Goal: Transaction & Acquisition: Purchase product/service

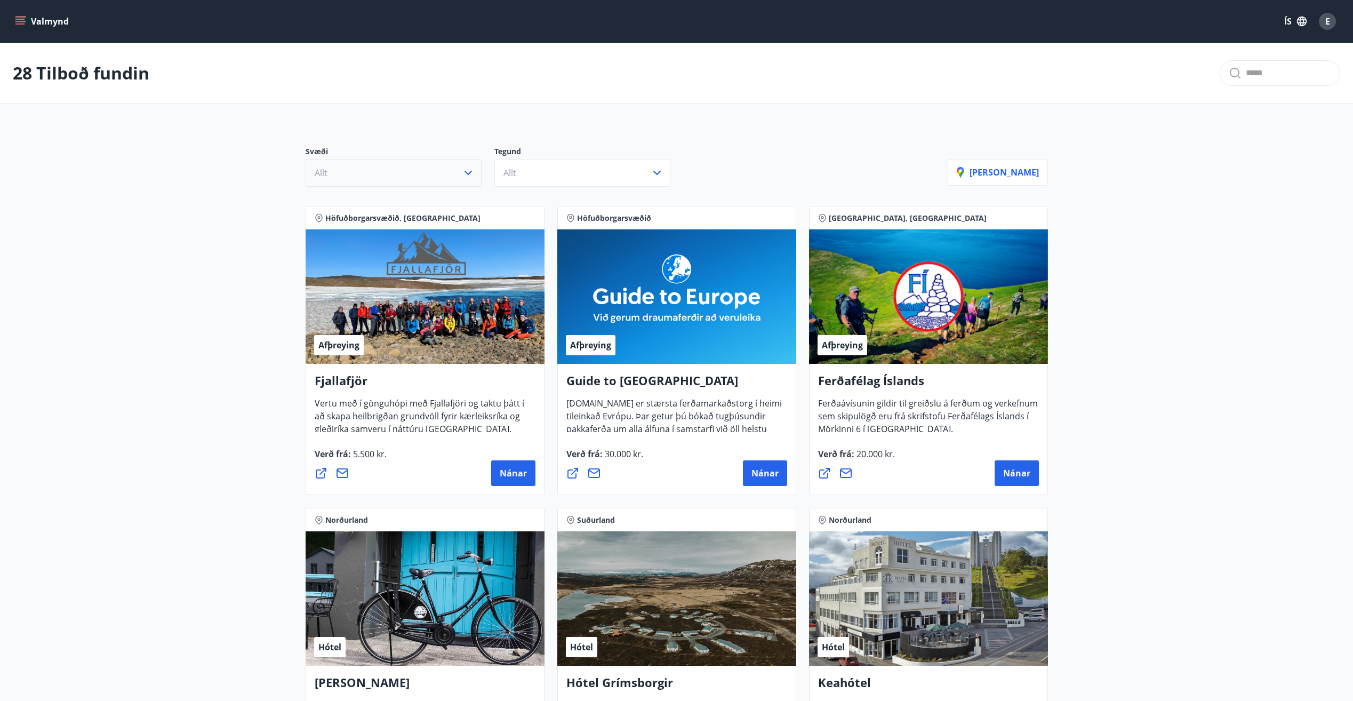
click at [470, 177] on icon "button" at bounding box center [468, 172] width 13 height 13
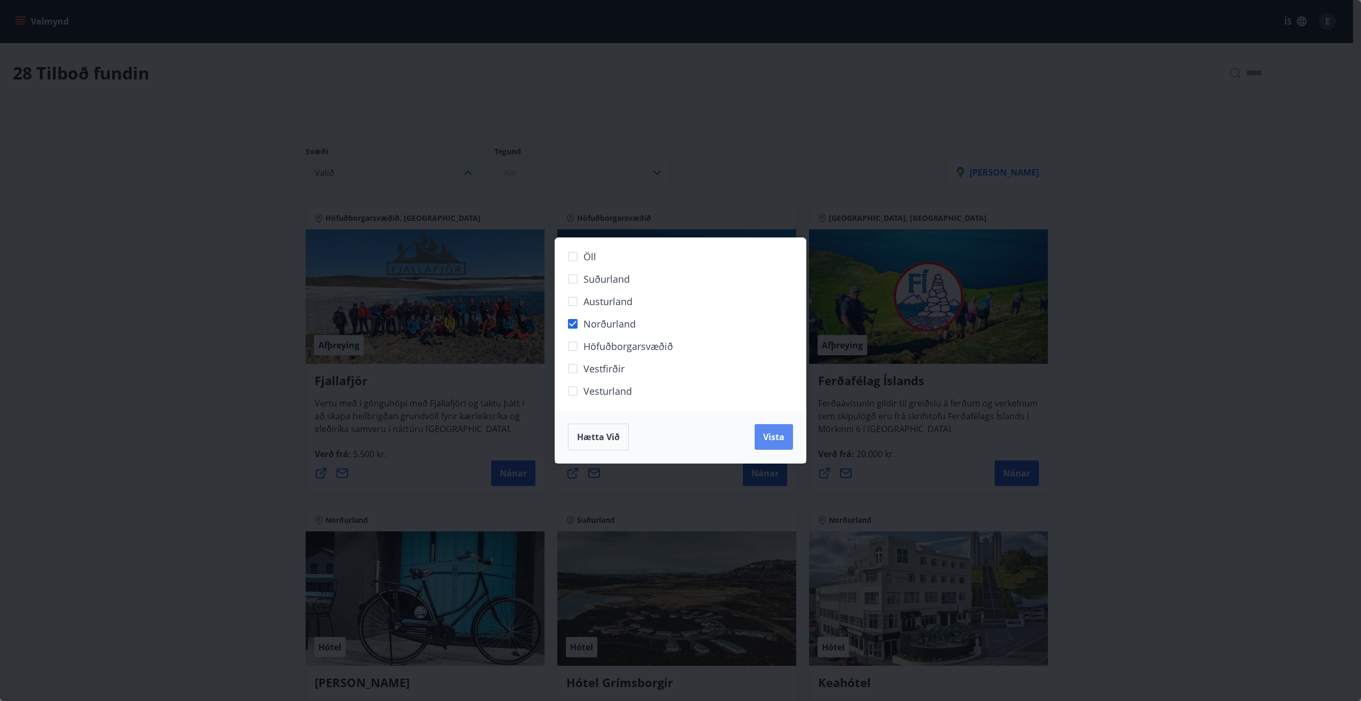
click at [773, 435] on span "Vista" at bounding box center [773, 437] width 21 height 12
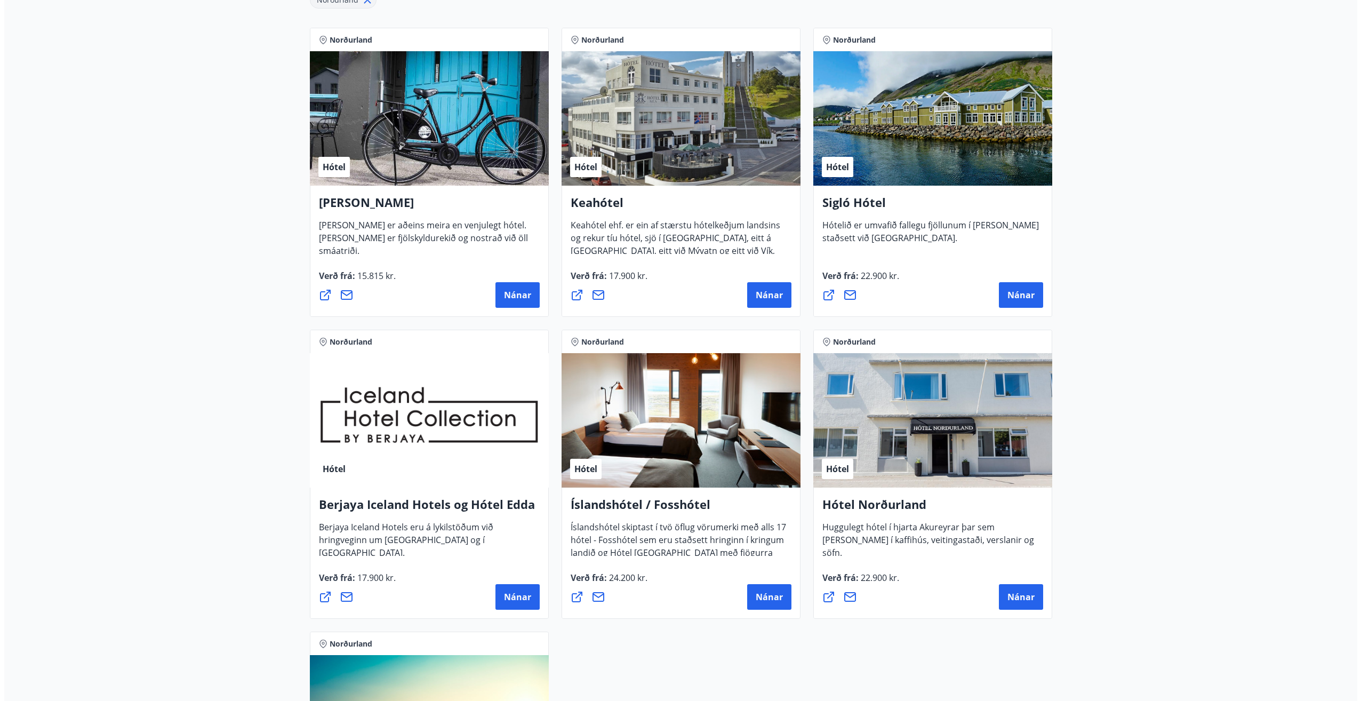
scroll to position [213, 0]
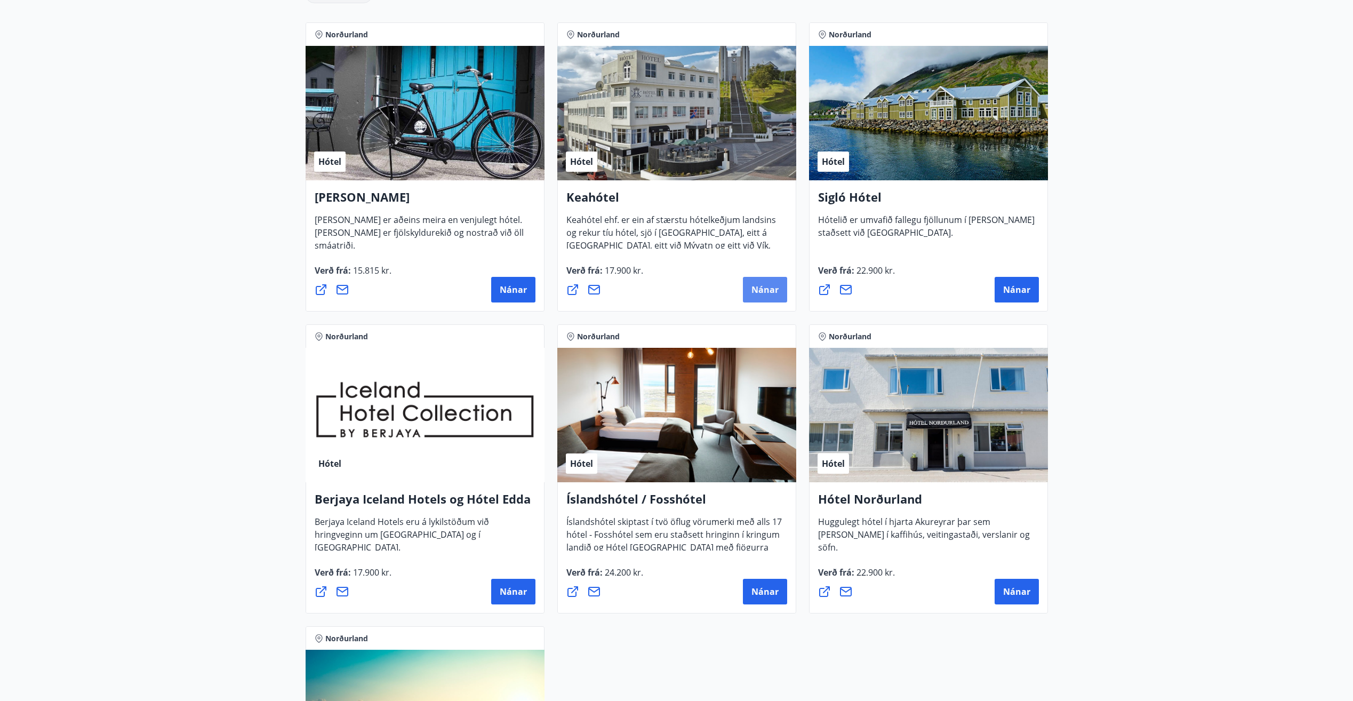
click at [772, 287] on span "Nánar" at bounding box center [764, 290] width 27 height 12
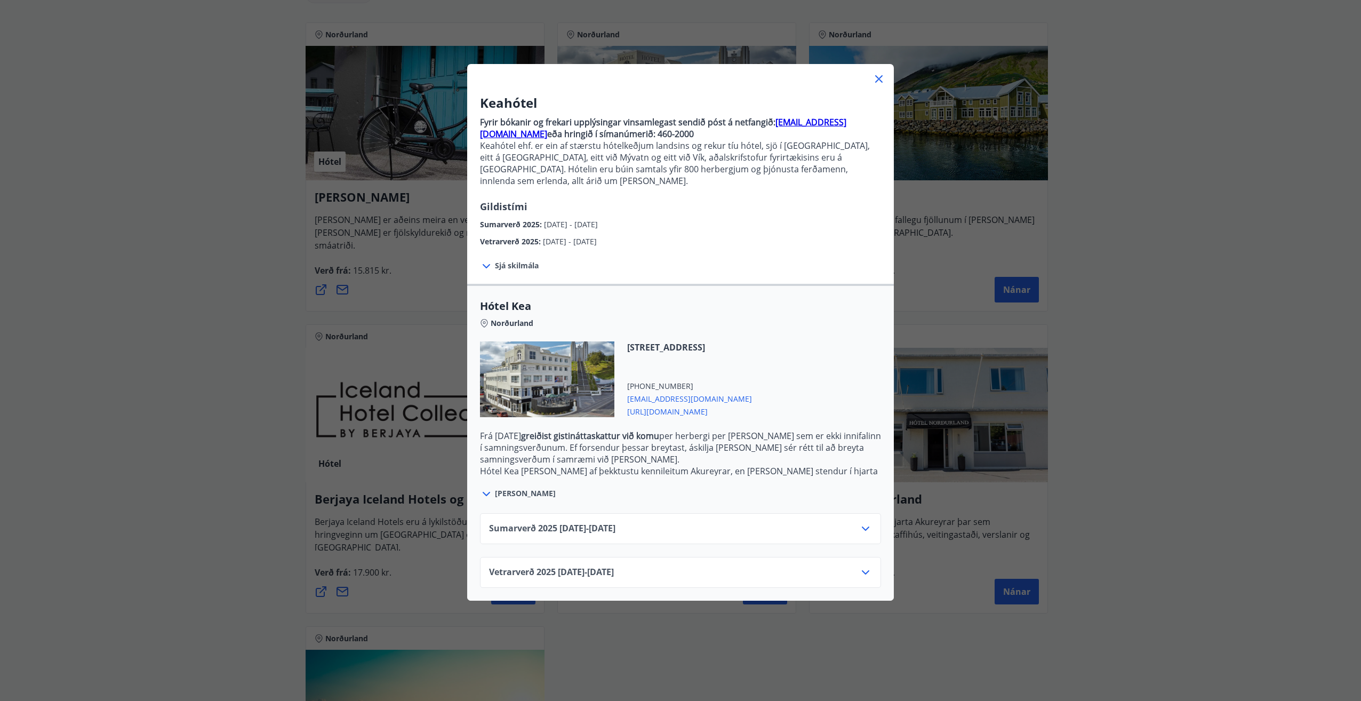
click at [766, 522] on div "Sumarverð [PHONE_NUMBER][DATE] - [DATE]" at bounding box center [680, 532] width 383 height 21
click at [865, 522] on icon at bounding box center [865, 528] width 13 height 13
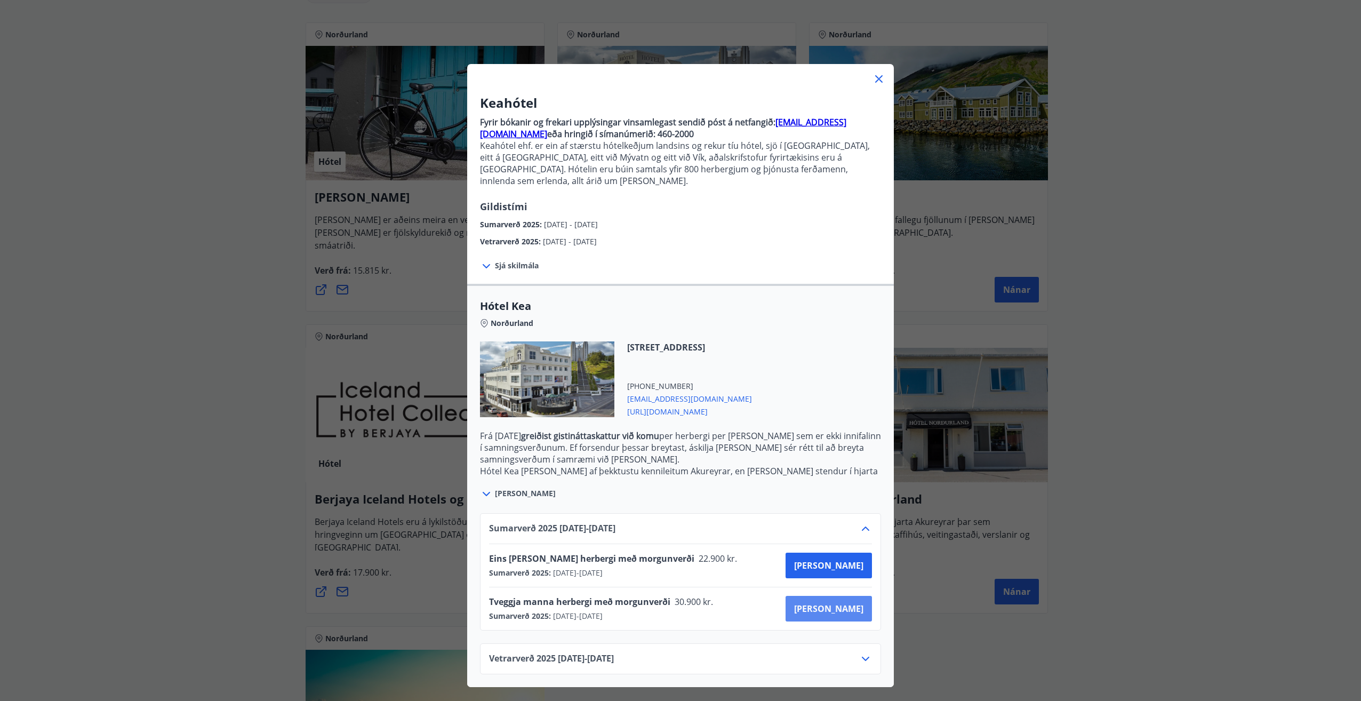
click at [845, 603] on span "[PERSON_NAME]" at bounding box center [828, 609] width 69 height 12
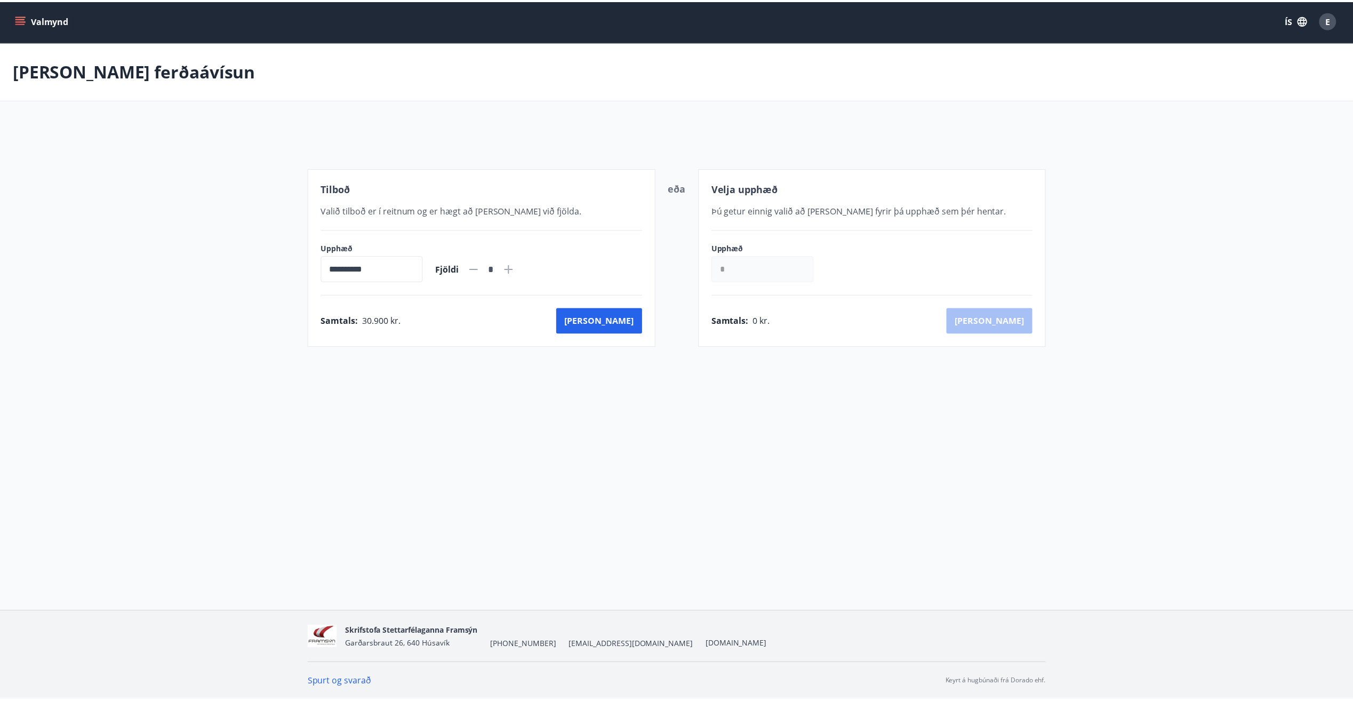
scroll to position [2, 0]
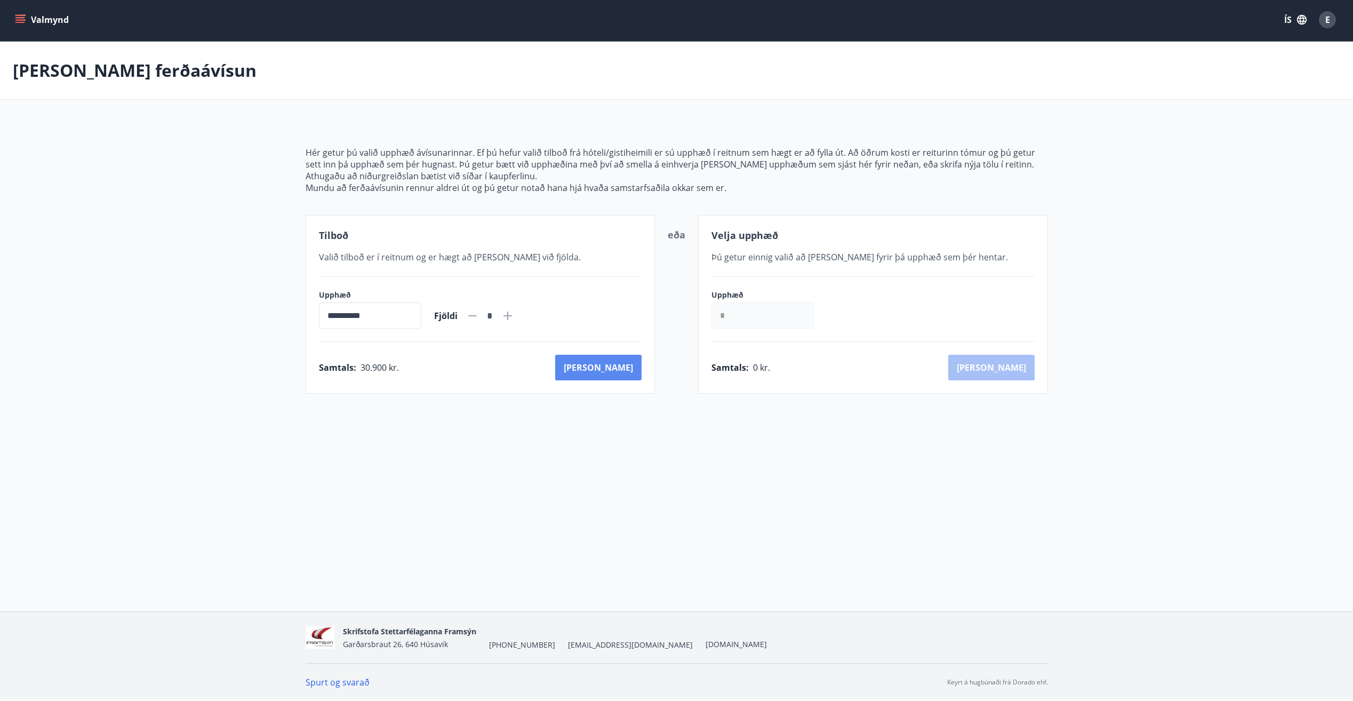
click at [620, 364] on button "[PERSON_NAME]" at bounding box center [598, 368] width 86 height 26
